Goal: Entertainment & Leisure: Consume media (video, audio)

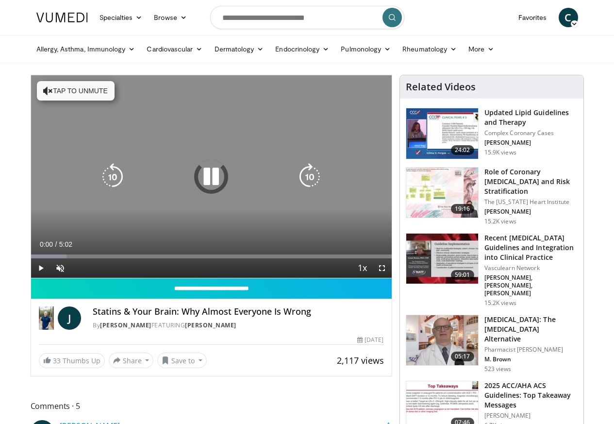
click at [44, 90] on button "Tap to unmute" at bounding box center [76, 90] width 78 height 19
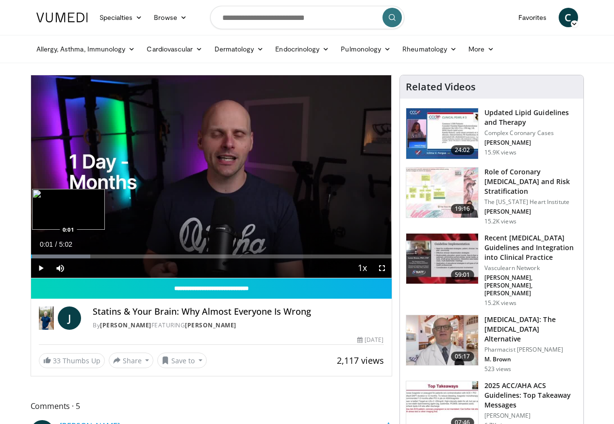
click at [31, 258] on div "0:01" at bounding box center [31, 256] width 1 height 4
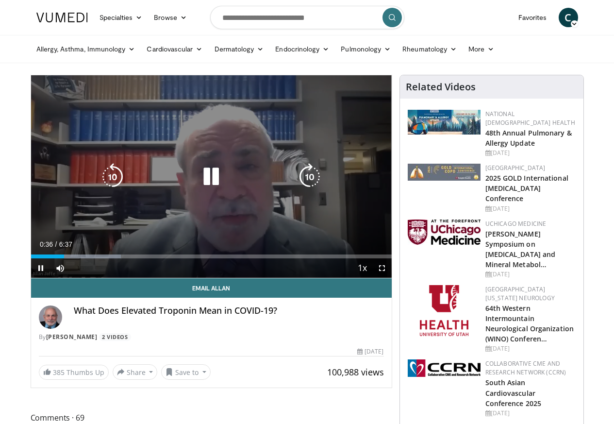
click at [204, 187] on icon "Video Player" at bounding box center [210, 176] width 27 height 27
